Goal: Contribute content: Contribute content

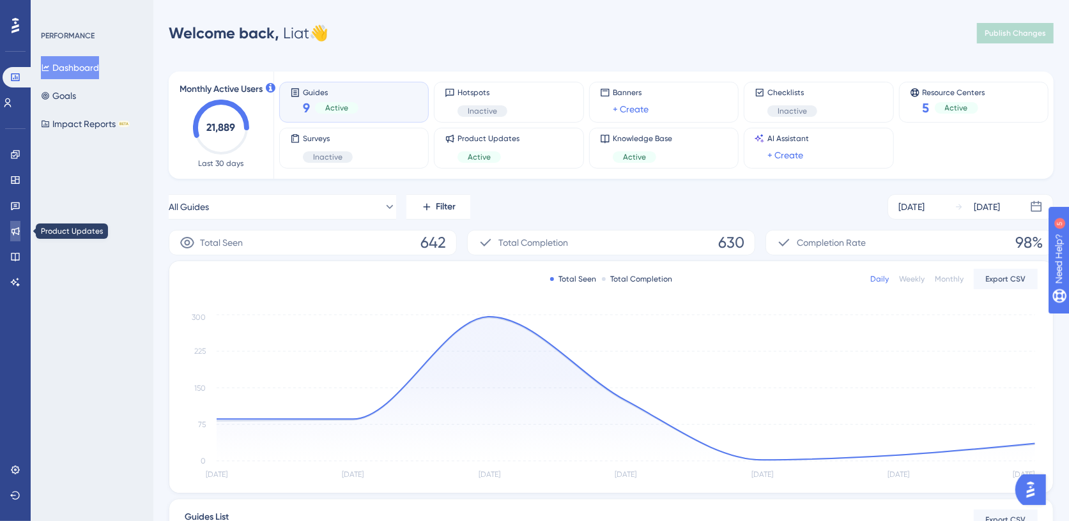
click at [15, 233] on icon at bounding box center [15, 231] width 8 height 8
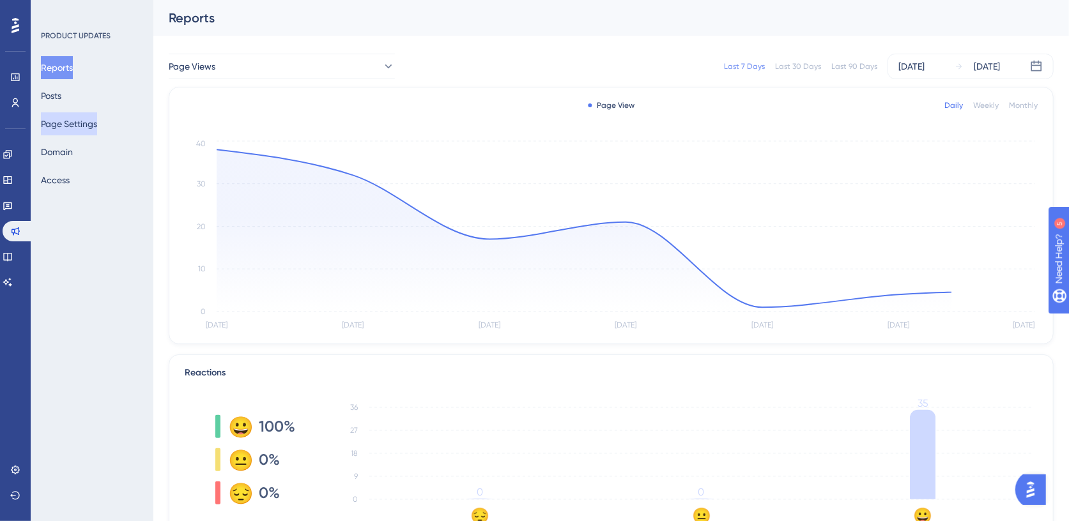
click at [77, 126] on button "Page Settings" at bounding box center [69, 123] width 56 height 23
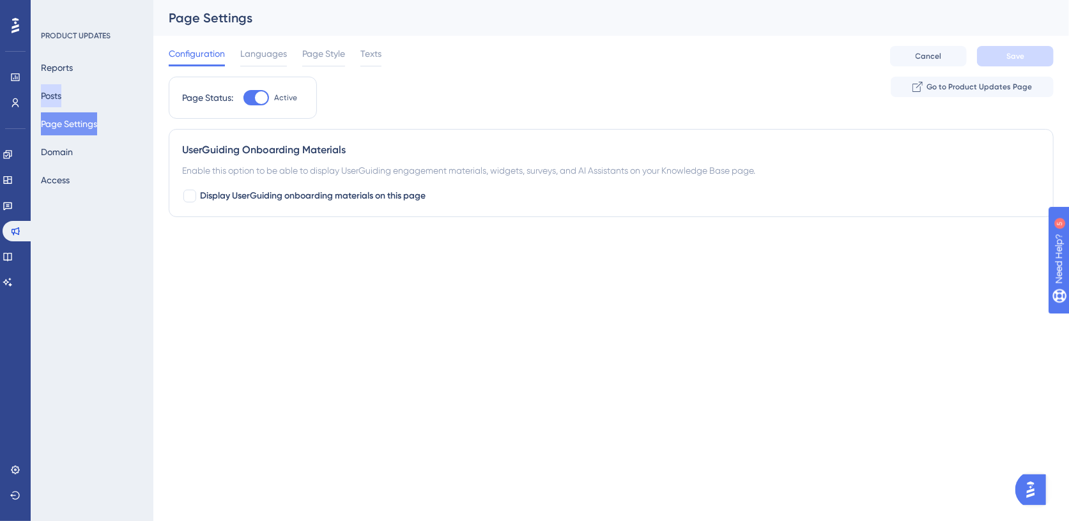
click at [61, 91] on button "Posts" at bounding box center [51, 95] width 20 height 23
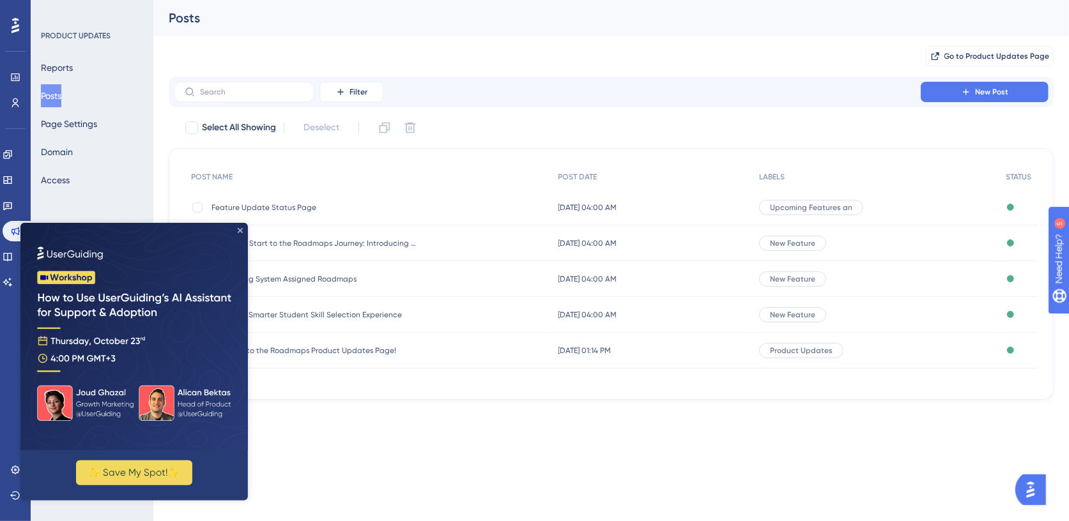
click at [239, 228] on icon "Close Preview" at bounding box center [240, 229] width 5 height 5
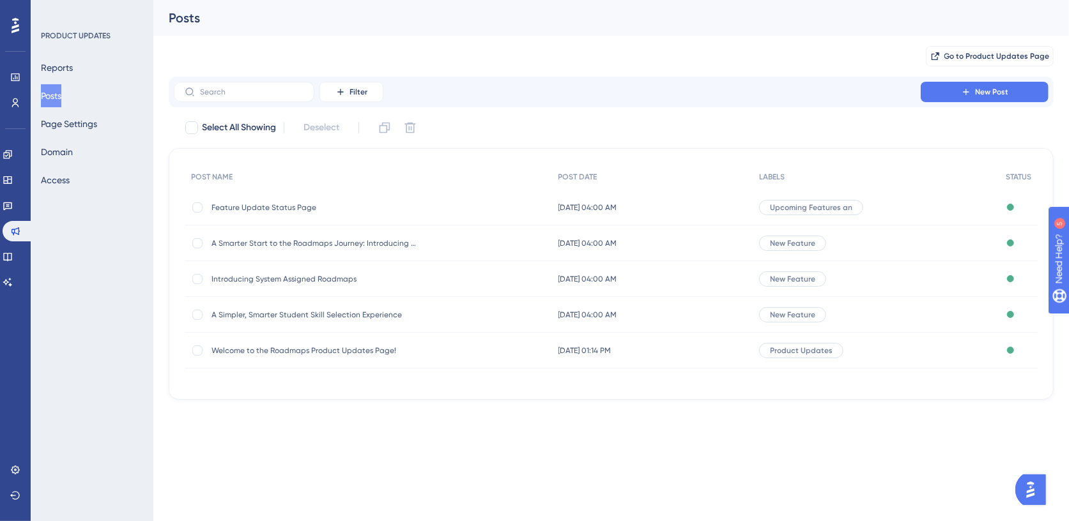
click at [249, 206] on span "Feature Update Status Page" at bounding box center [313, 207] width 204 height 10
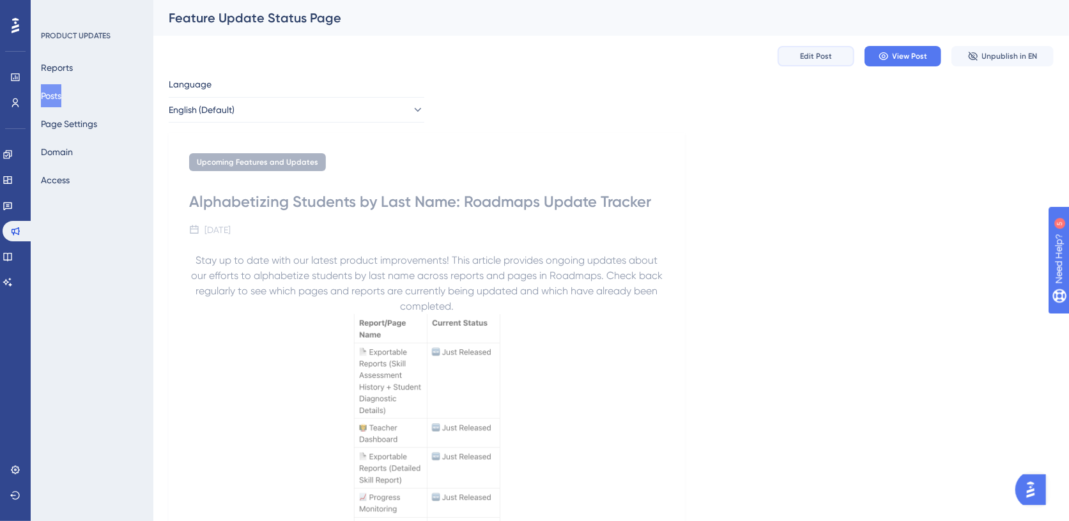
click at [806, 56] on span "Edit Post" at bounding box center [816, 56] width 32 height 10
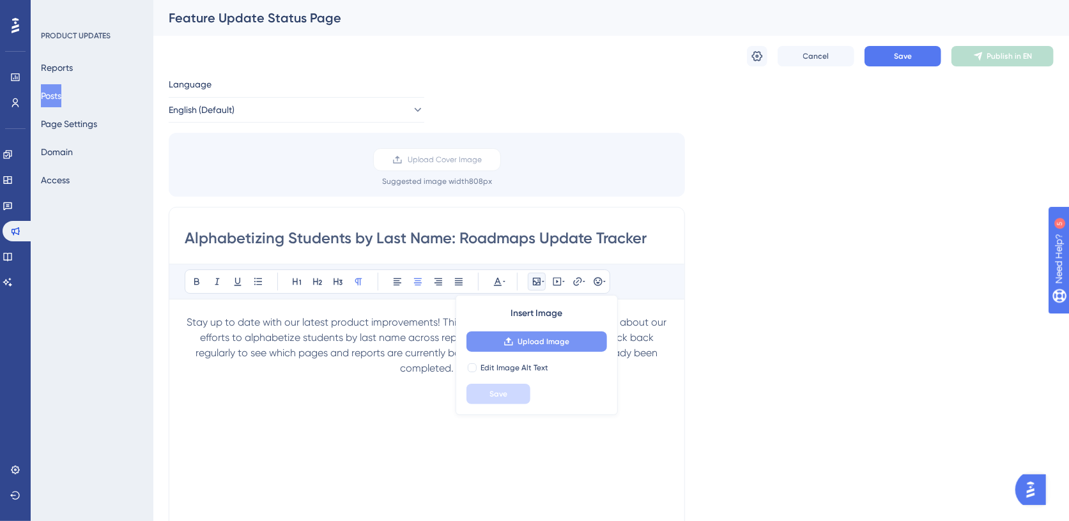
click at [528, 337] on span "Upload Image" at bounding box center [543, 342] width 52 height 10
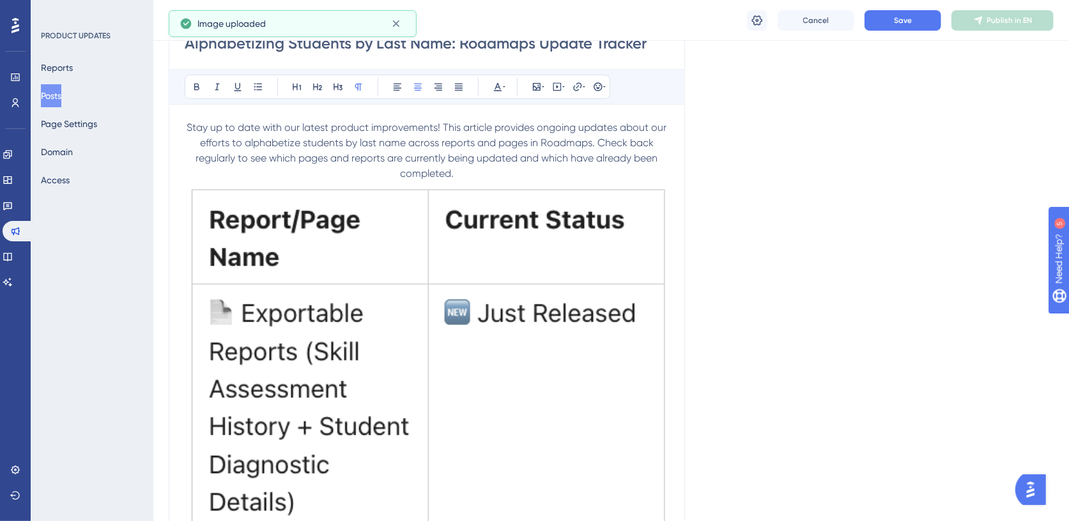
scroll to position [201, 0]
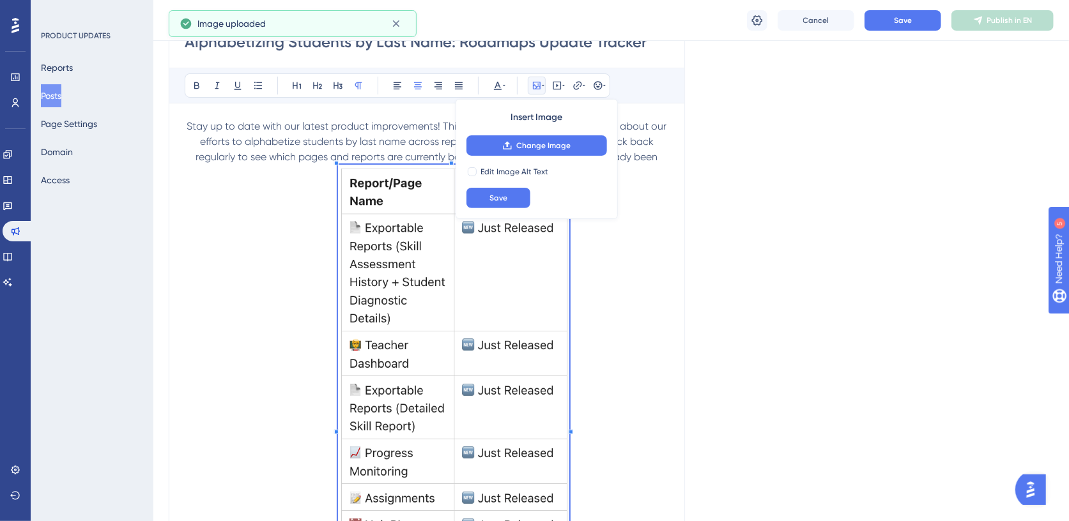
click at [416, 332] on span at bounding box center [454, 424] width 232 height 518
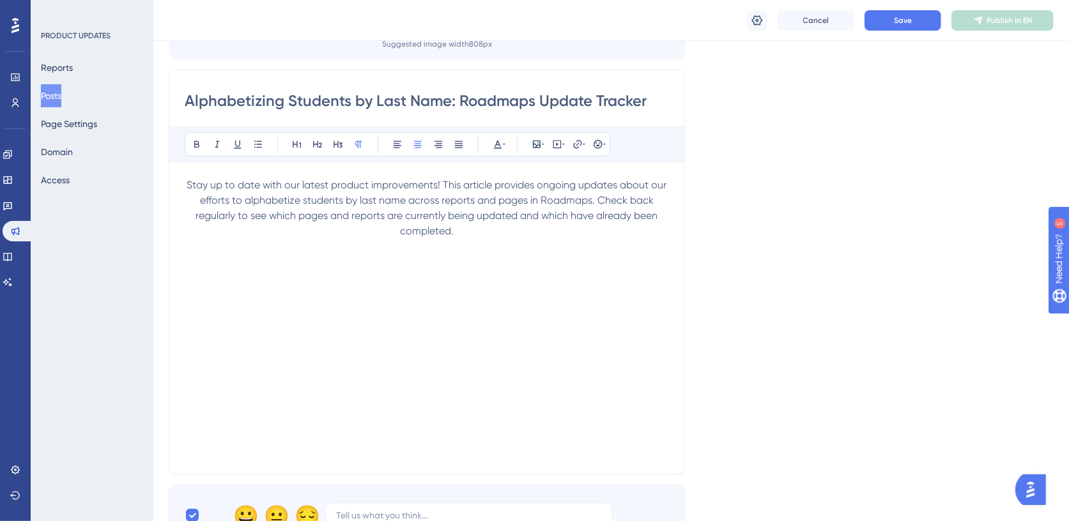
scroll to position [141, 0]
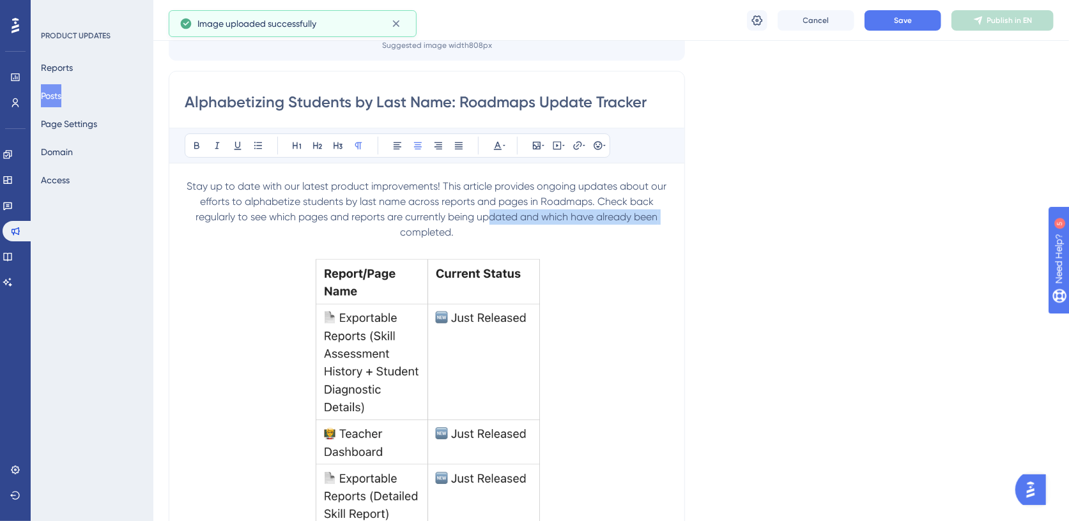
drag, startPoint x: 399, startPoint y: 227, endPoint x: 487, endPoint y: 222, distance: 87.7
click at [487, 222] on p "Stay up to date with our latest product improvements! This article provides ong…" at bounding box center [427, 209] width 484 height 61
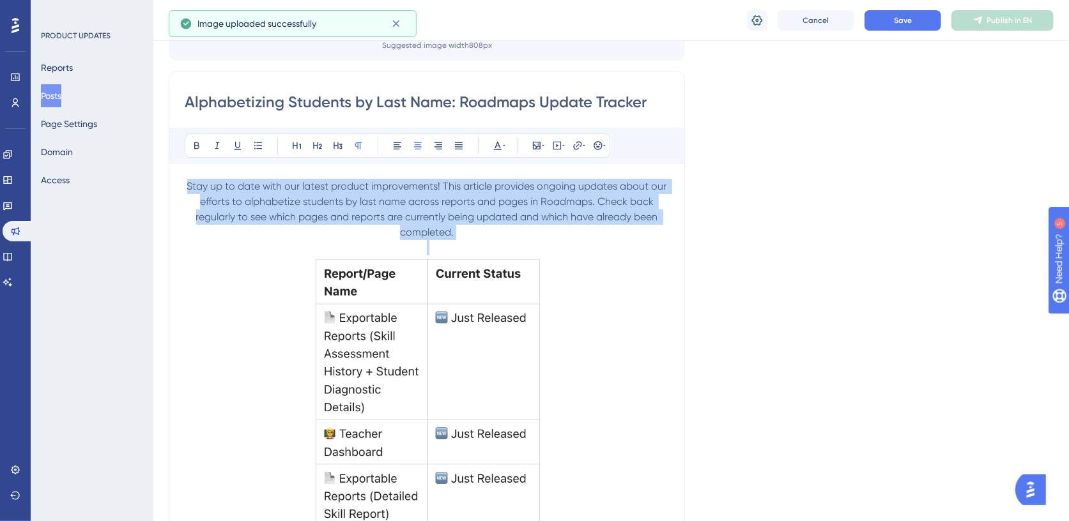
drag, startPoint x: 473, startPoint y: 239, endPoint x: 226, endPoint y: 165, distance: 257.3
click at [226, 165] on div "Bold Italic Underline Bullet Point Heading 1 Heading 2 Heading 3 Normal Align L…" at bounding box center [427, 448] width 484 height 640
click at [395, 144] on icon at bounding box center [397, 146] width 10 height 10
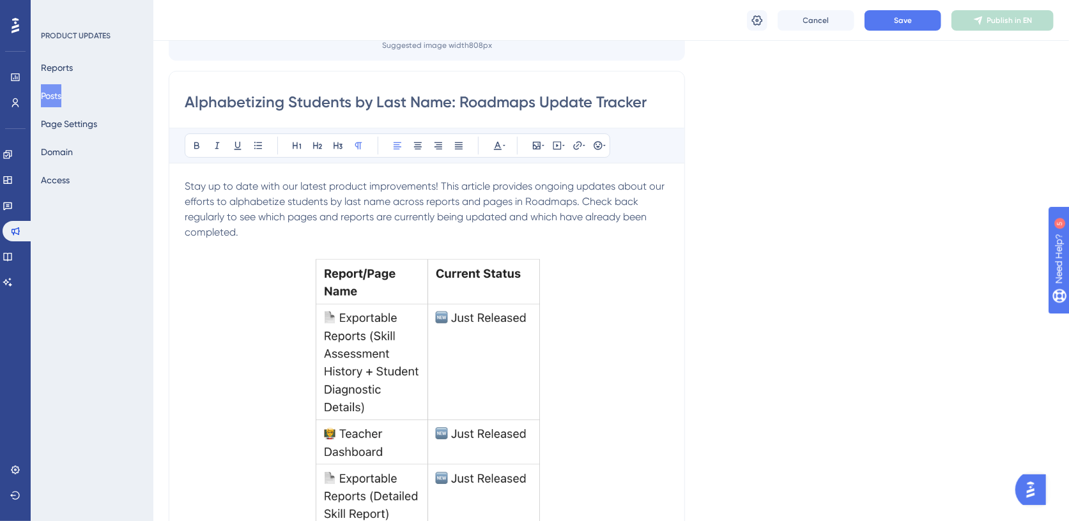
click at [359, 240] on p at bounding box center [427, 247] width 484 height 15
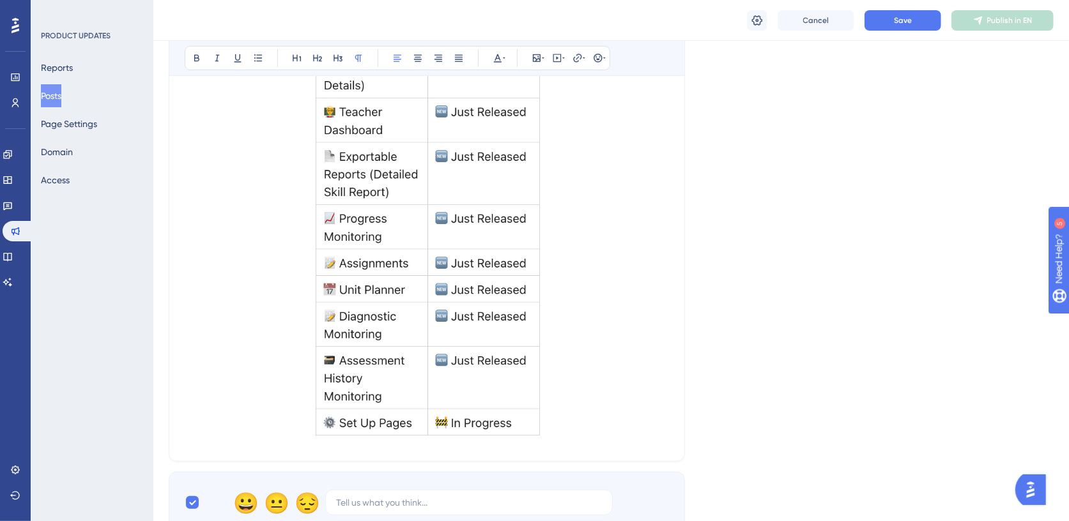
scroll to position [510, 0]
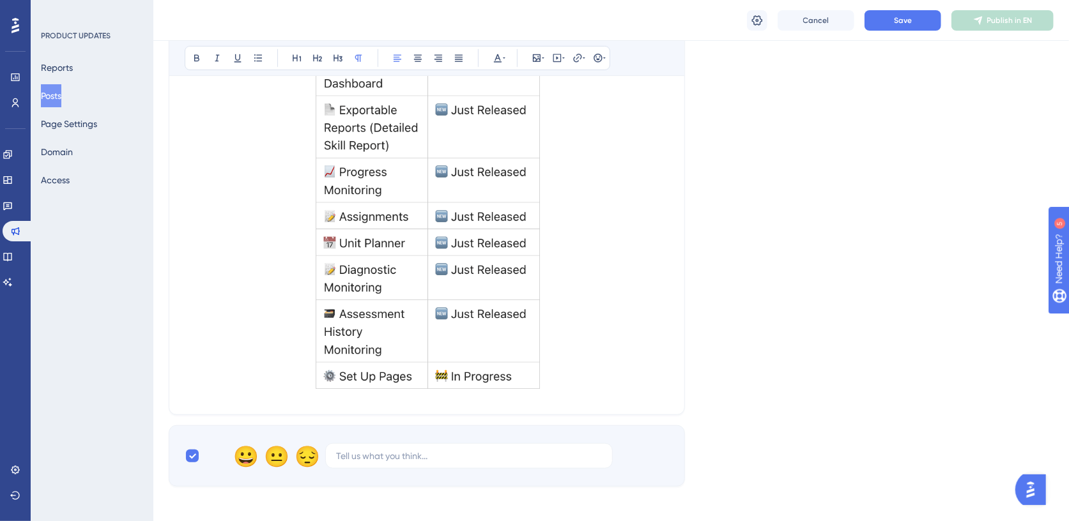
click at [426, 257] on img at bounding box center [426, 141] width 229 height 508
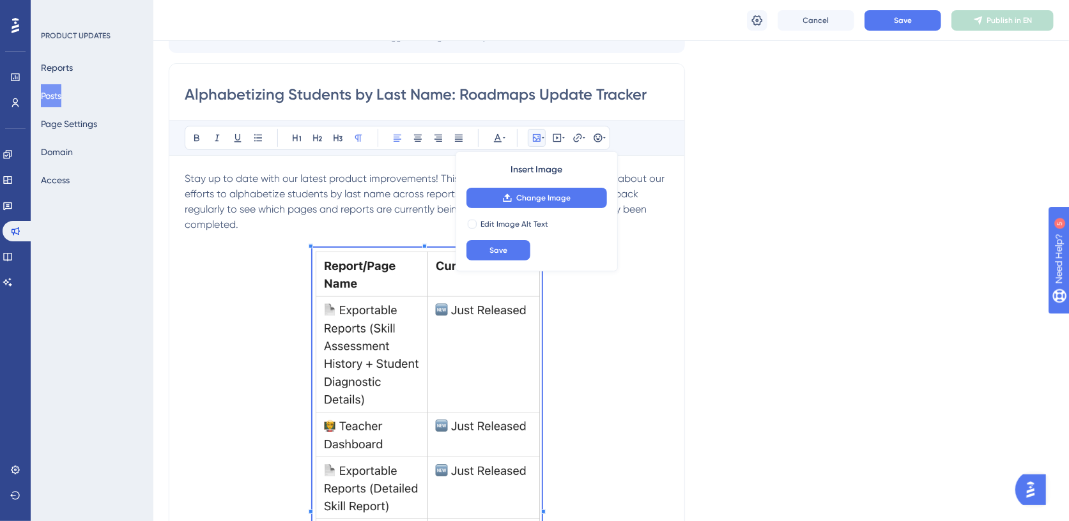
scroll to position [384, 0]
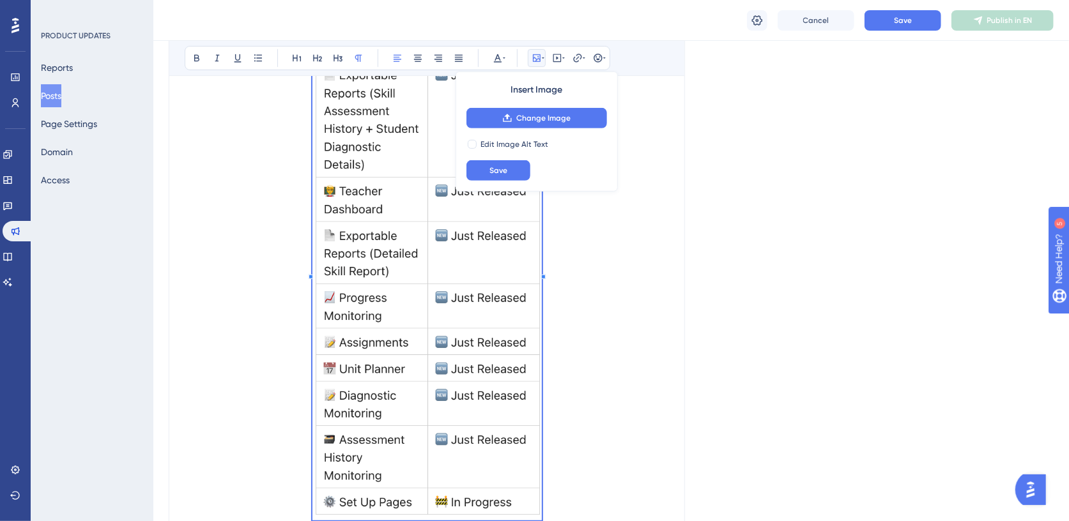
click at [614, 282] on p at bounding box center [427, 269] width 484 height 512
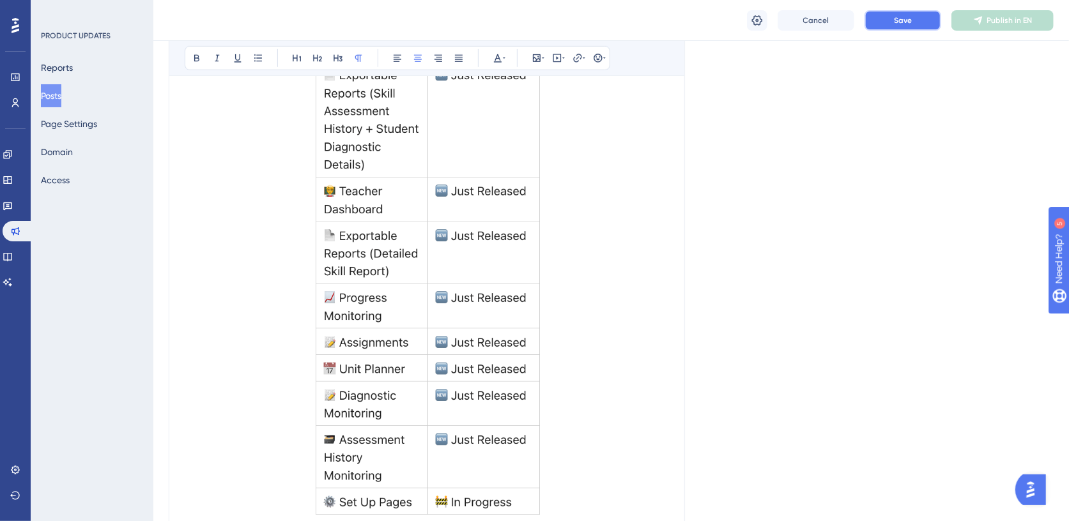
click at [879, 23] on button "Save" at bounding box center [902, 20] width 77 height 20
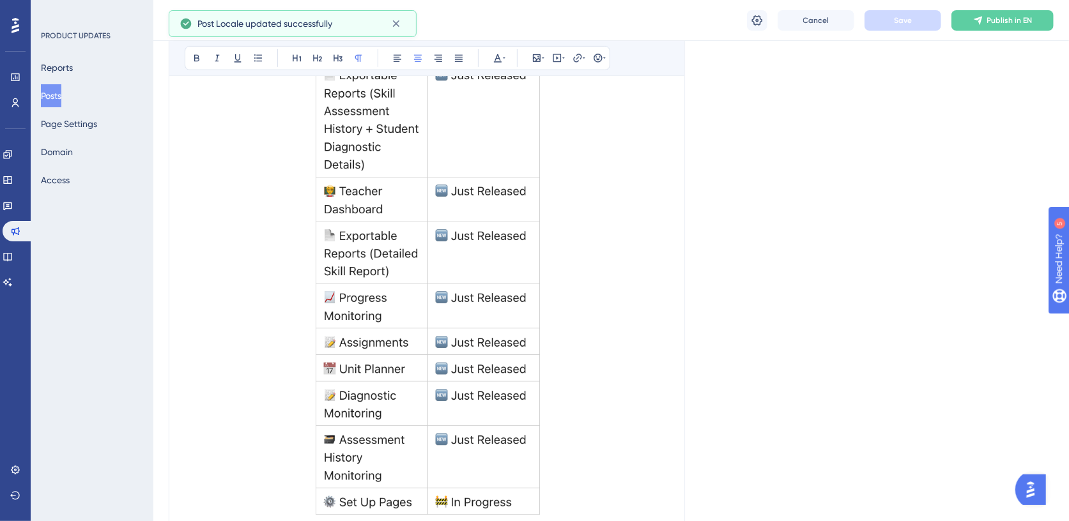
scroll to position [0, 0]
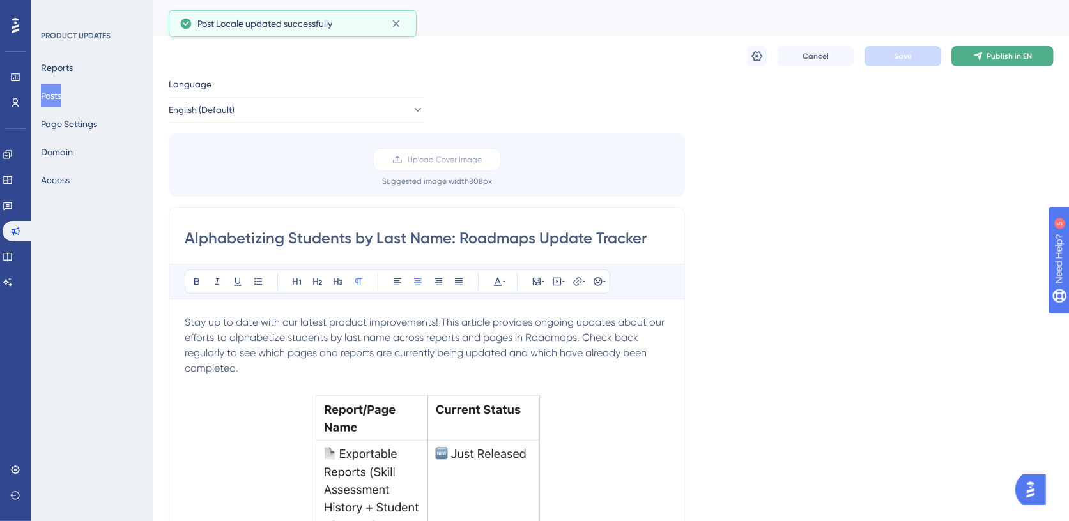
click at [977, 62] on button "Publish in EN" at bounding box center [1002, 56] width 102 height 20
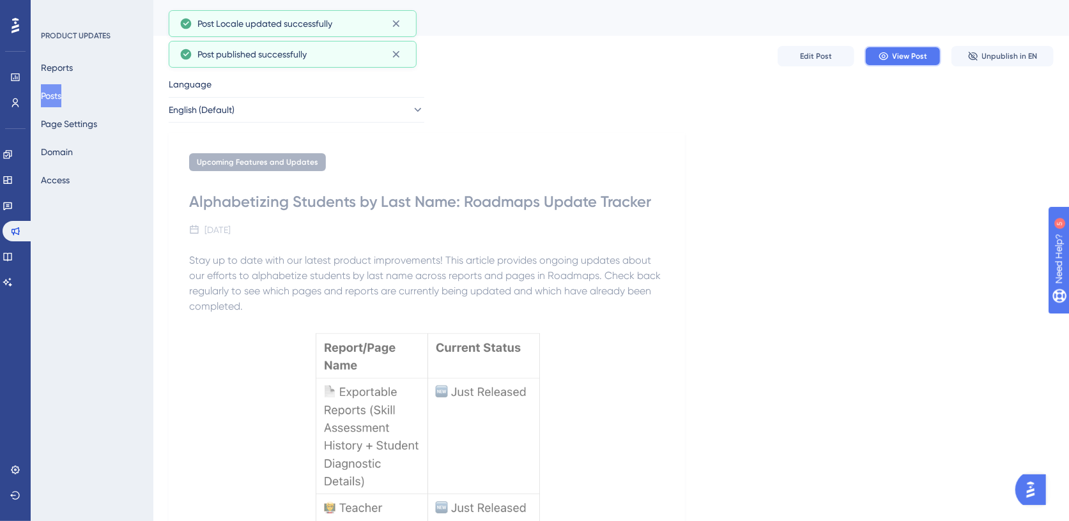
click at [896, 59] on span "View Post" at bounding box center [909, 56] width 35 height 10
